Goal: Information Seeking & Learning: Learn about a topic

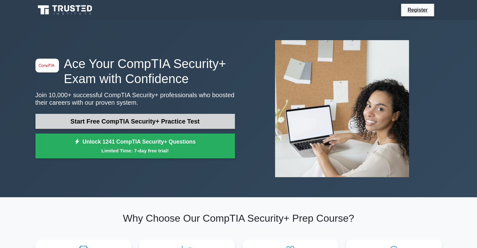
click at [139, 120] on link "Start Free CompTIA Security+ Practice Test" at bounding box center [134, 121] width 199 height 15
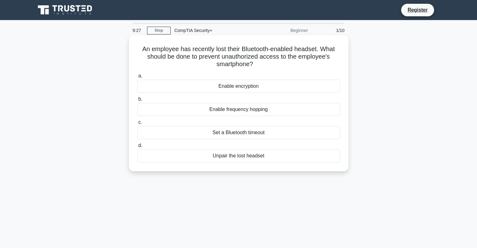
click at [250, 158] on div "Unpair the lost headset" at bounding box center [238, 155] width 203 height 13
click at [137, 148] on input "d. Unpair the lost headset" at bounding box center [137, 146] width 0 height 4
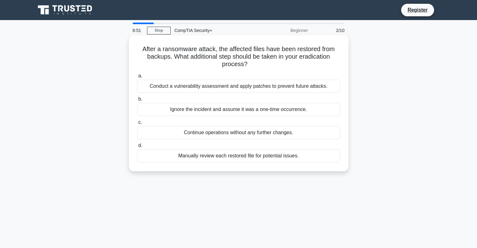
click at [313, 87] on div "Conduct a vulnerability assessment and apply patches to prevent future attacks." at bounding box center [238, 86] width 203 height 13
click at [137, 78] on input "a. Conduct a vulnerability assessment and apply patches to prevent future attac…" at bounding box center [137, 76] width 0 height 4
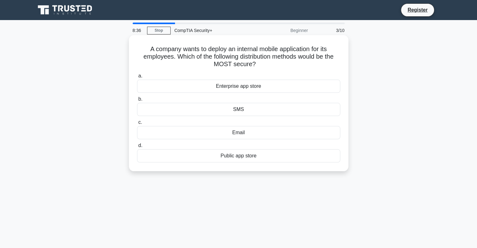
click at [225, 86] on div "Enterprise app store" at bounding box center [238, 86] width 203 height 13
click at [137, 78] on input "a. Enterprise app store" at bounding box center [137, 76] width 0 height 4
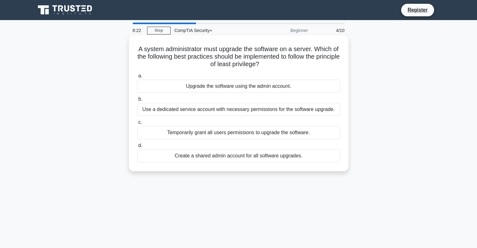
click at [162, 111] on div "Use a dedicated service account with necessary permissions for the software upg…" at bounding box center [238, 109] width 203 height 13
click at [137, 101] on input "b. Use a dedicated service account with necessary permissions for the software …" at bounding box center [137, 99] width 0 height 4
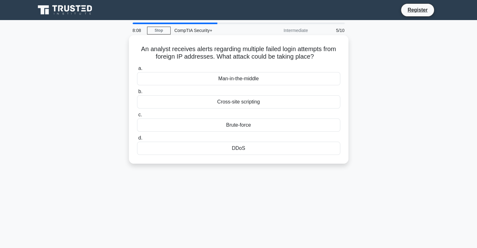
click at [231, 128] on div "Brute-force" at bounding box center [238, 125] width 203 height 13
click at [137, 117] on input "c. Brute-force" at bounding box center [137, 115] width 0 height 4
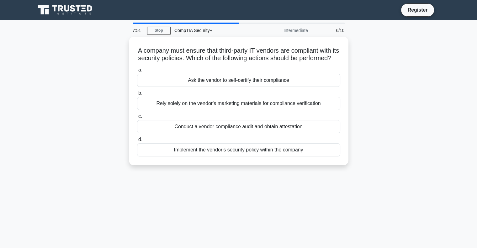
click at [70, 115] on div "A company must ensure that third-party IT vendors are compliant with its securi…" at bounding box center [239, 105] width 414 height 136
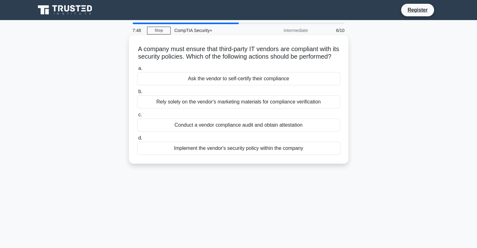
click at [183, 131] on div "Conduct a vendor compliance audit and obtain attestation" at bounding box center [238, 125] width 203 height 13
click at [137, 117] on input "c. Conduct a vendor compliance audit and obtain attestation" at bounding box center [137, 115] width 0 height 4
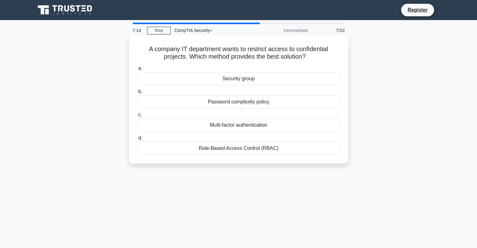
click at [245, 153] on div "Role-Based Access Control (RBAC)" at bounding box center [238, 148] width 203 height 13
click at [137, 140] on input "d. Role-Based Access Control (RBAC)" at bounding box center [137, 138] width 0 height 4
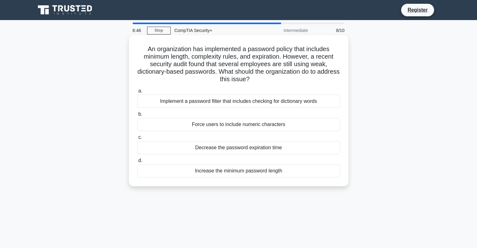
click at [189, 100] on div "Implement a password filter that includes checking for dictionary words" at bounding box center [238, 101] width 203 height 13
click at [137, 93] on input "a. Implement a password filter that includes checking for dictionary words" at bounding box center [137, 91] width 0 height 4
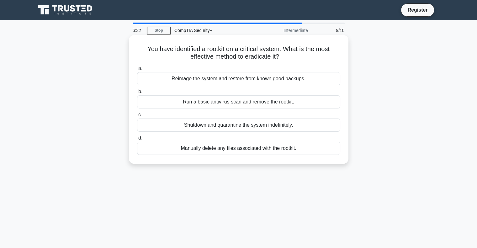
click at [175, 78] on div "Reimage the system and restore from known good backups." at bounding box center [238, 78] width 203 height 13
click at [137, 71] on input "a. Reimage the system and restore from known good backups." at bounding box center [137, 68] width 0 height 4
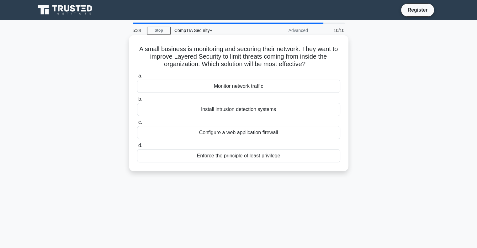
click at [245, 159] on div "Enforce the principle of least privilege" at bounding box center [238, 155] width 203 height 13
click at [137, 148] on input "d. Enforce the principle of least privilege" at bounding box center [137, 146] width 0 height 4
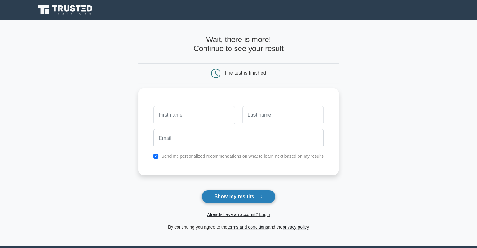
click at [230, 198] on button "Show my results" at bounding box center [238, 196] width 74 height 13
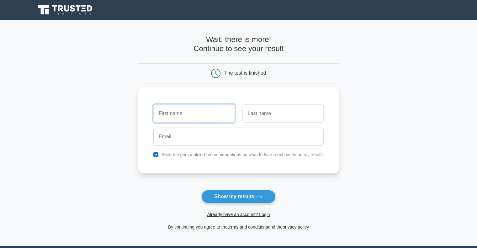
click at [210, 118] on input "text" at bounding box center [193, 113] width 81 height 18
type input "cccc"
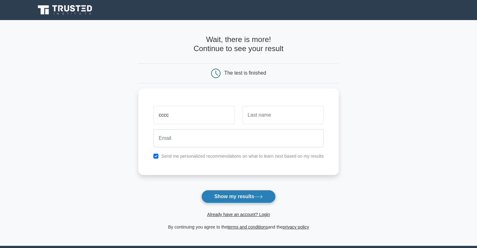
click at [233, 196] on button "Show my results" at bounding box center [238, 196] width 74 height 13
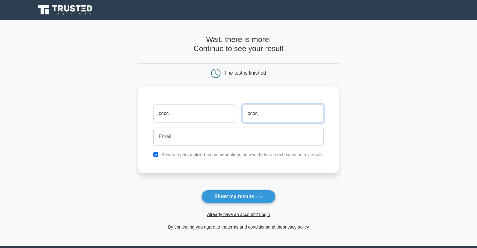
type input "cccc"
click at [157, 155] on input "checkbox" at bounding box center [155, 154] width 5 height 5
checkbox input "false"
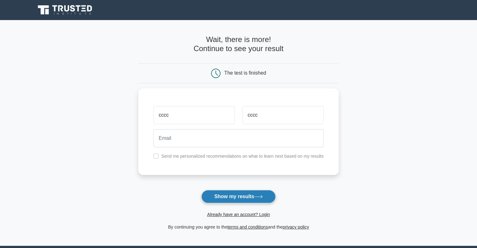
click at [239, 194] on button "Show my results" at bounding box center [238, 196] width 74 height 13
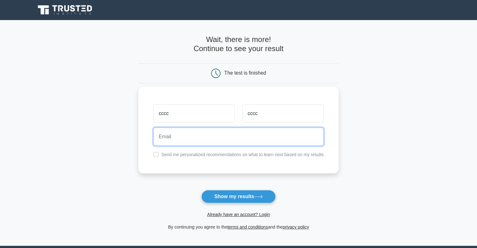
click at [200, 137] on input "email" at bounding box center [238, 137] width 170 height 18
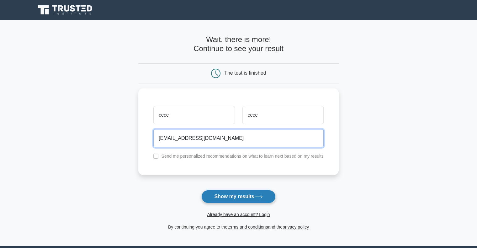
type input "[EMAIL_ADDRESS][DOMAIN_NAME]"
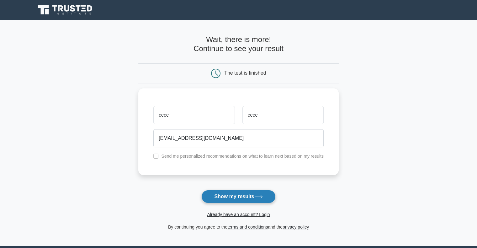
click at [231, 197] on button "Show my results" at bounding box center [238, 196] width 74 height 13
